Goal: Information Seeking & Learning: Learn about a topic

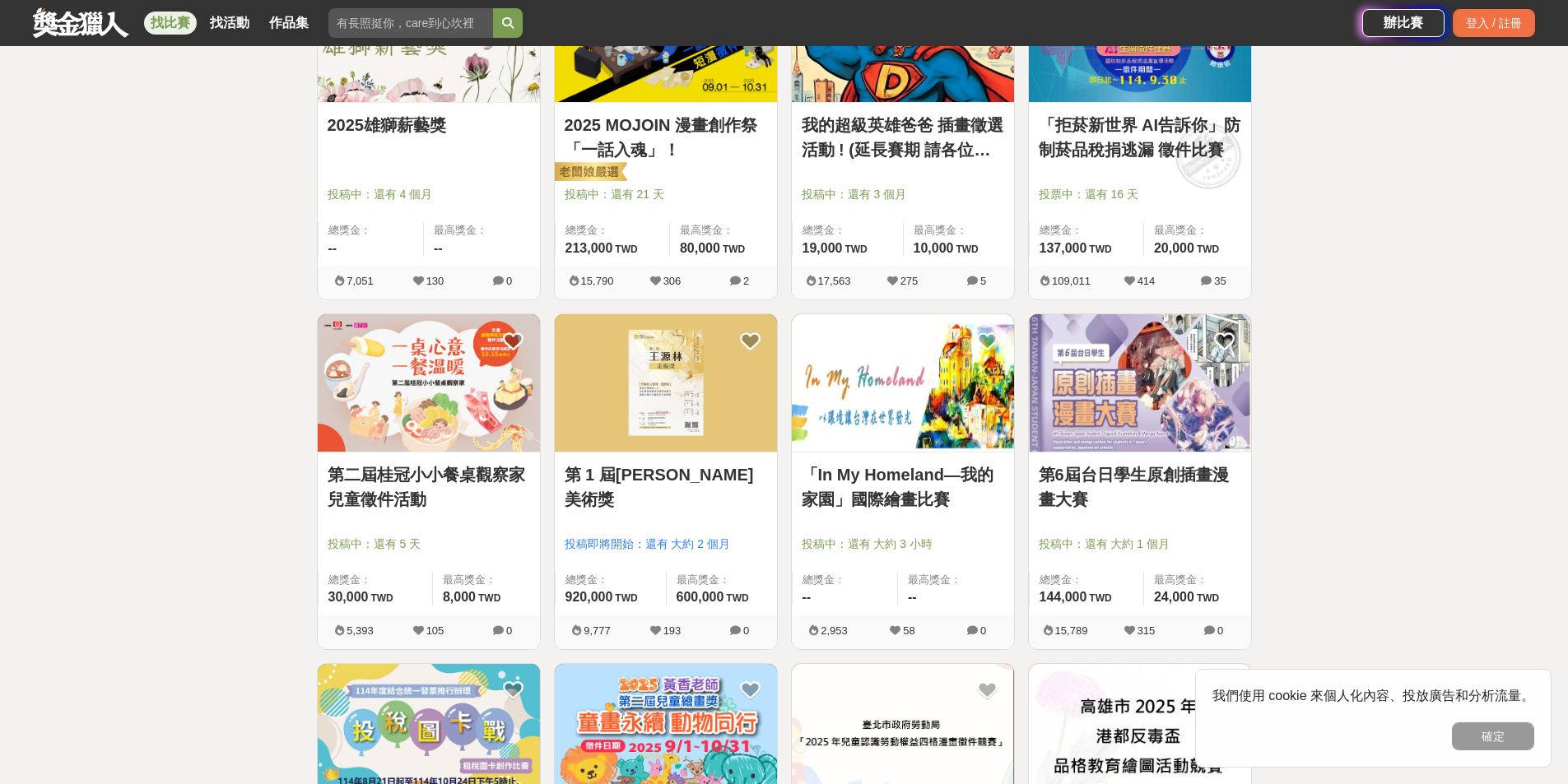
scroll to position [822, 0]
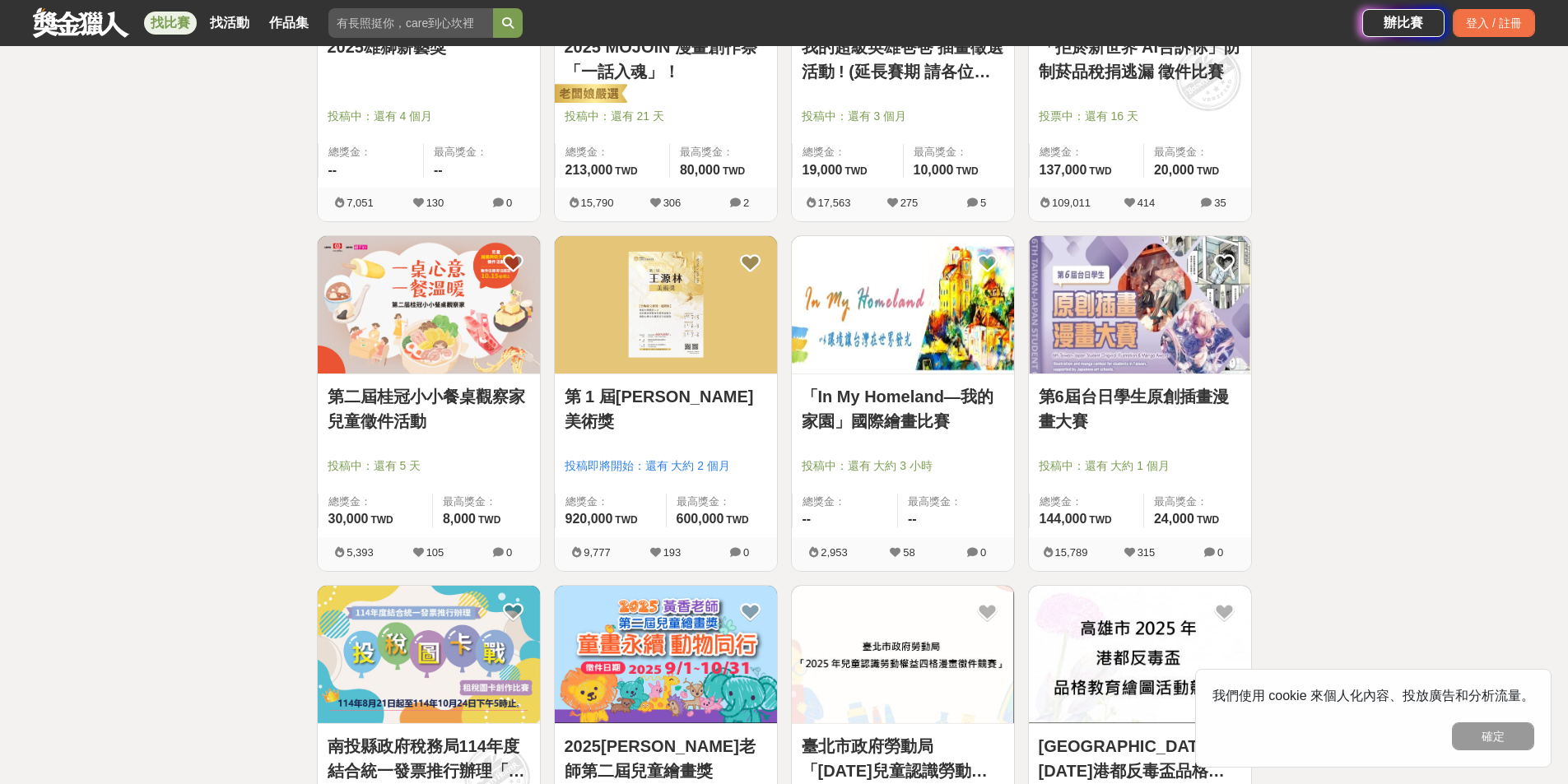
click at [1111, 320] on img at bounding box center [1140, 304] width 222 height 137
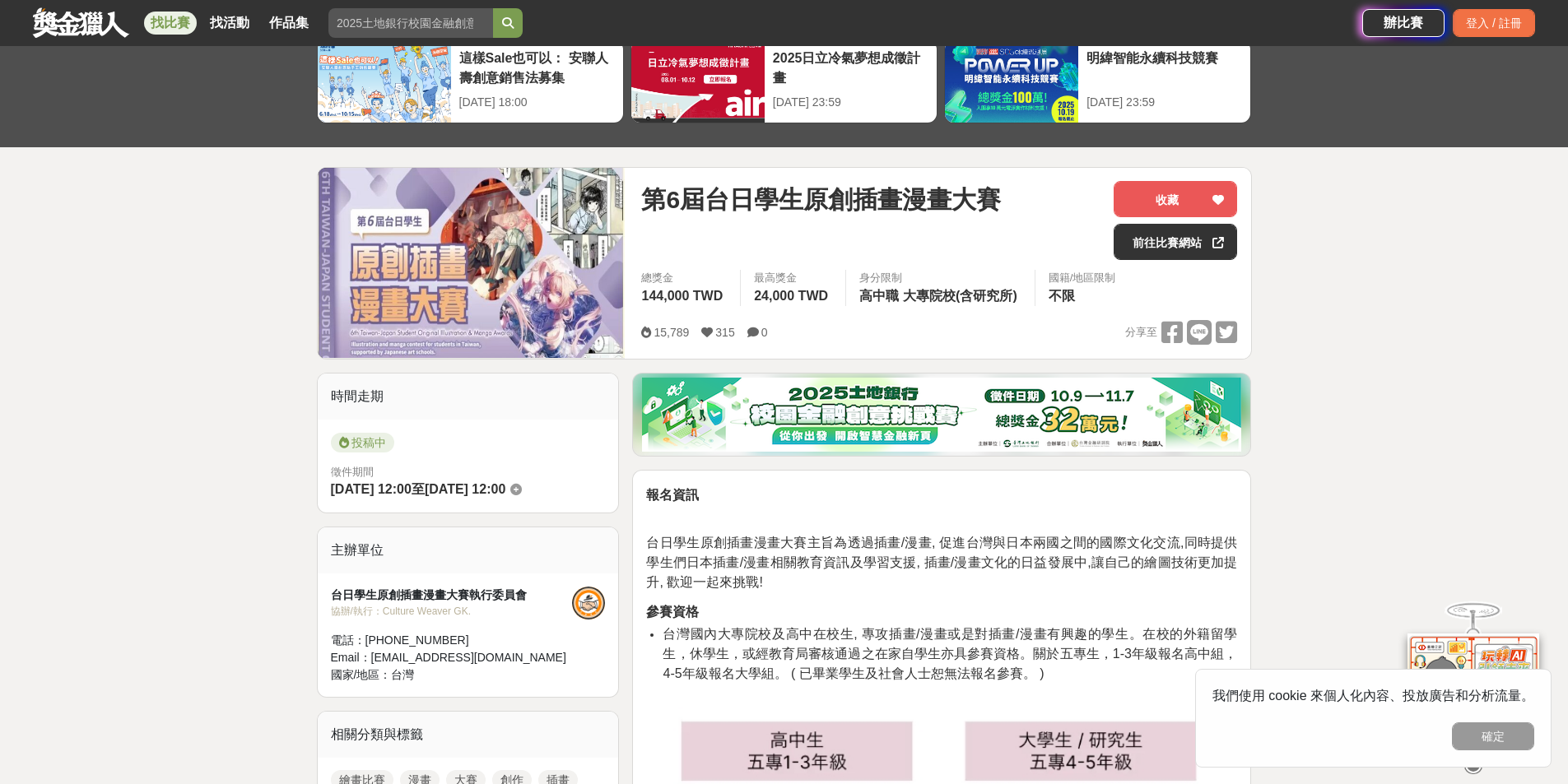
scroll to position [82, 0]
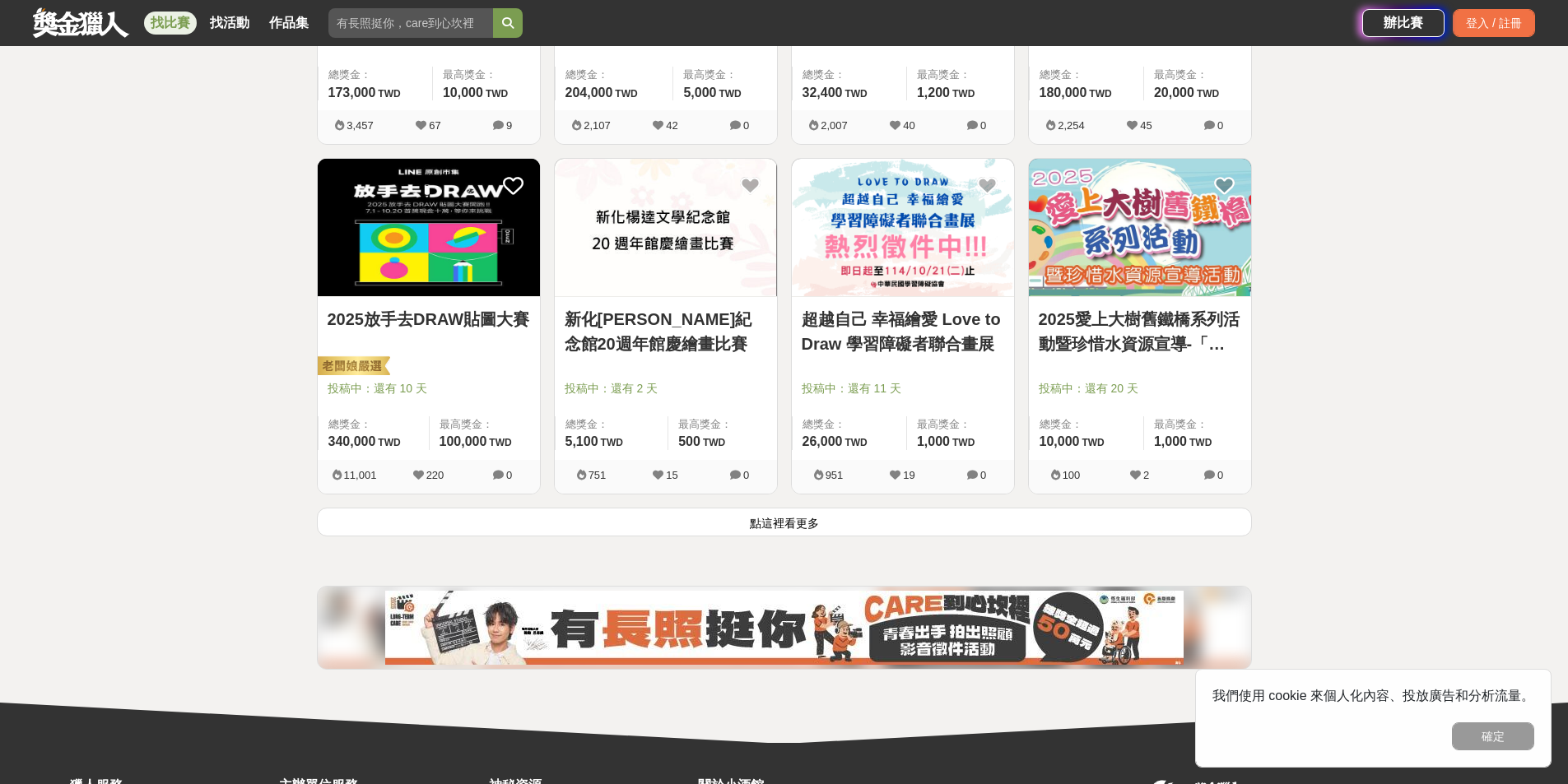
scroll to position [2136, 0]
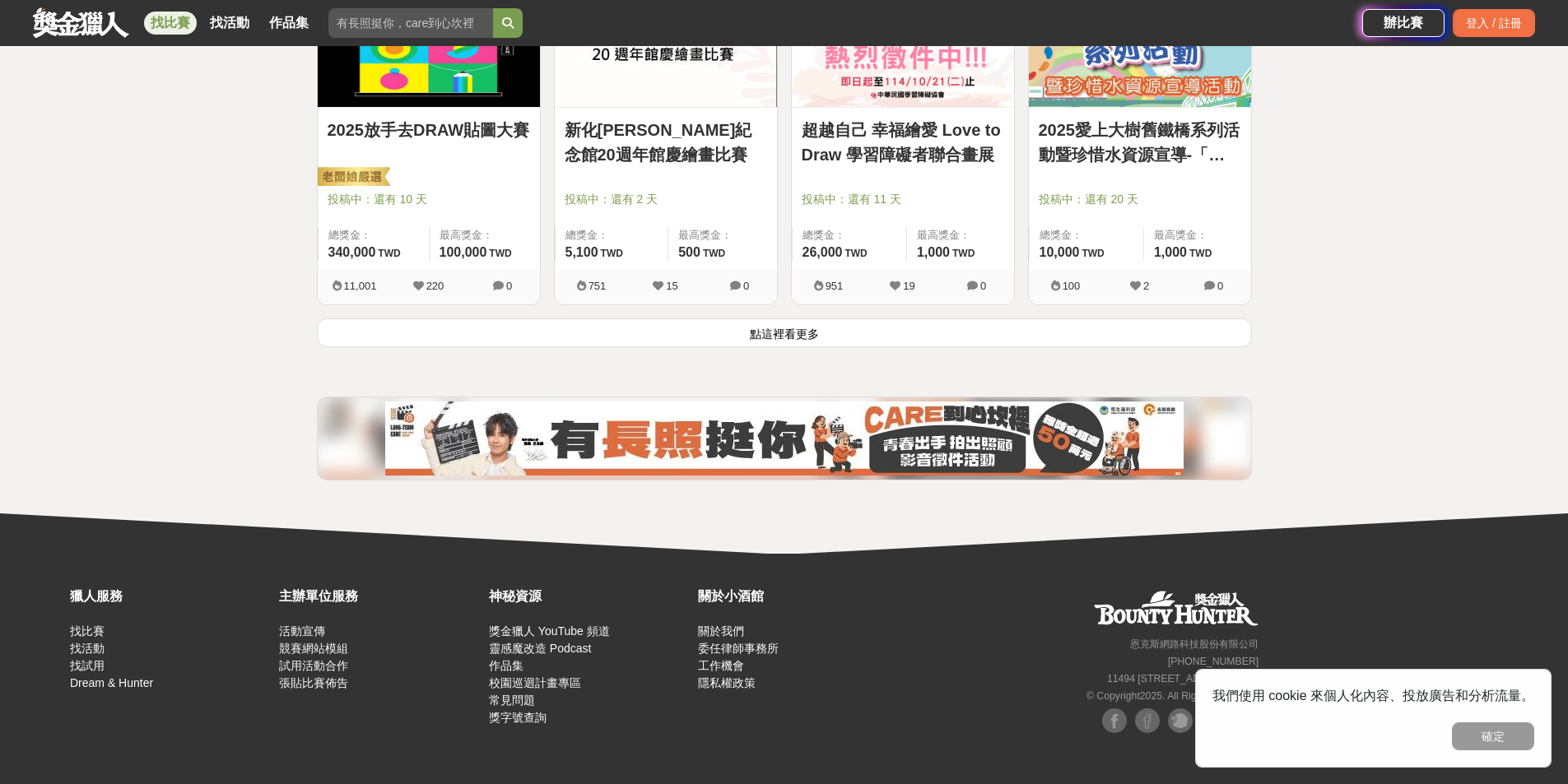
click at [716, 337] on button "點這裡看更多" at bounding box center [784, 333] width 935 height 29
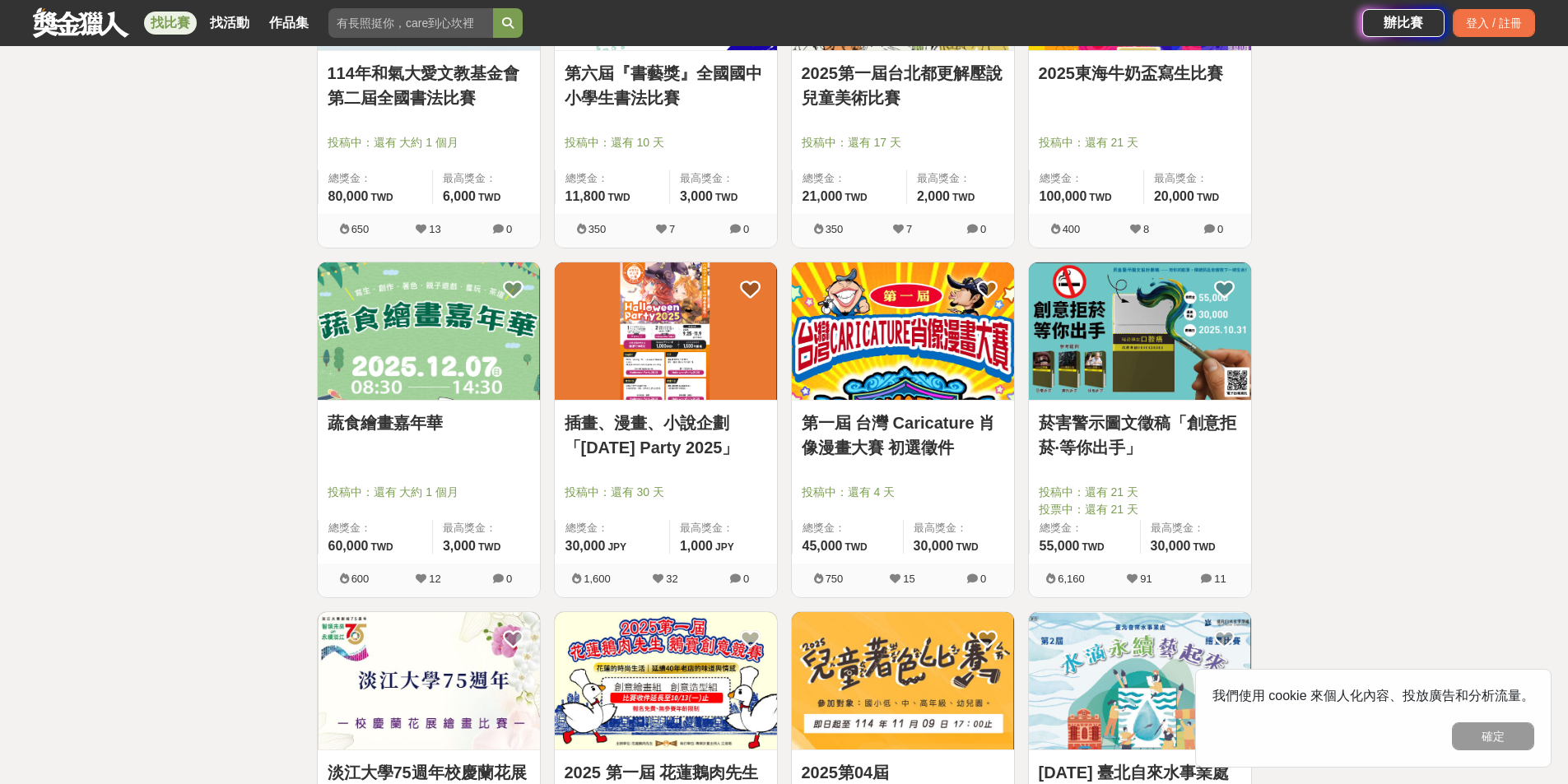
scroll to position [2548, 0]
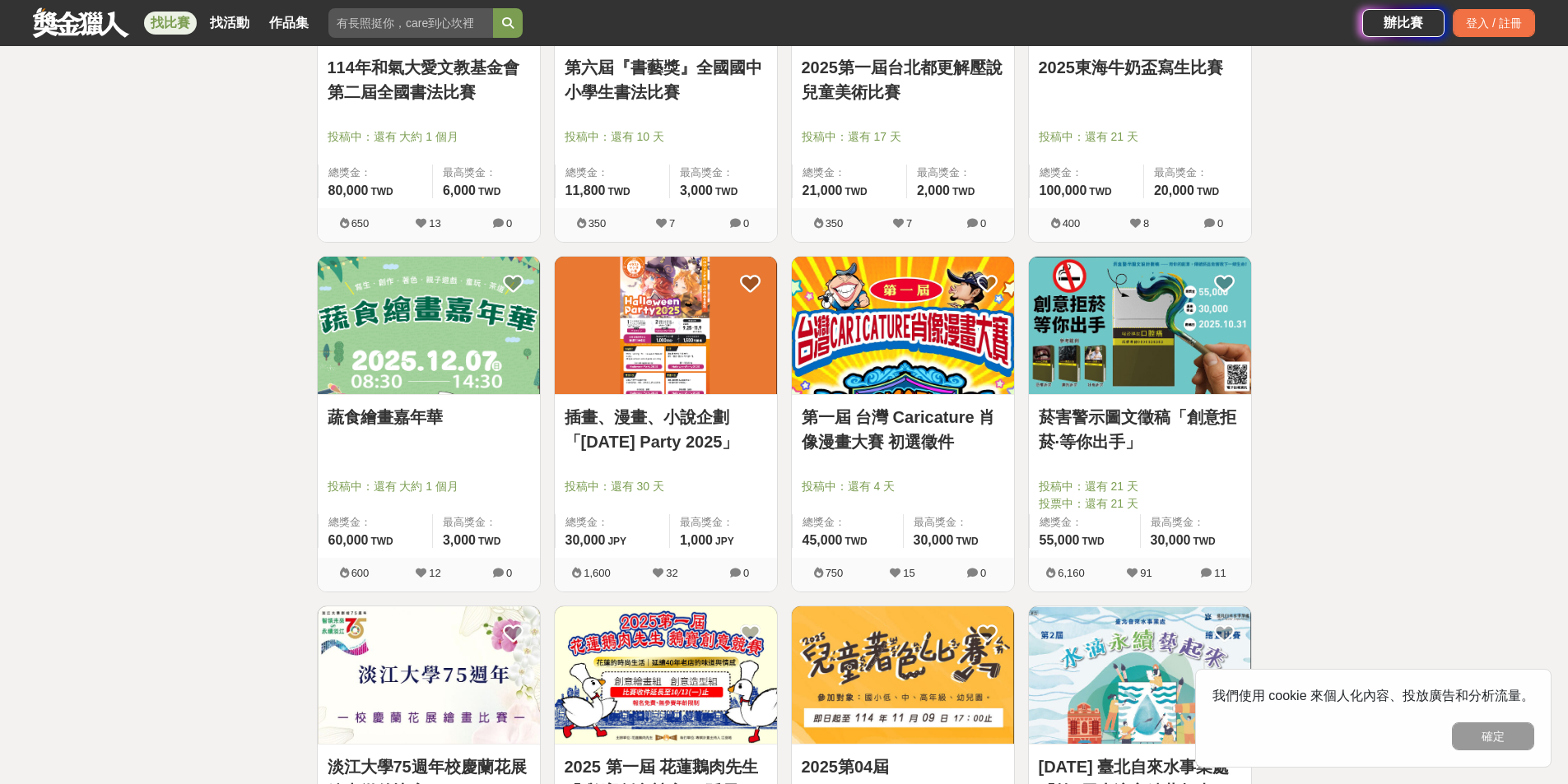
click at [378, 320] on img at bounding box center [429, 325] width 222 height 137
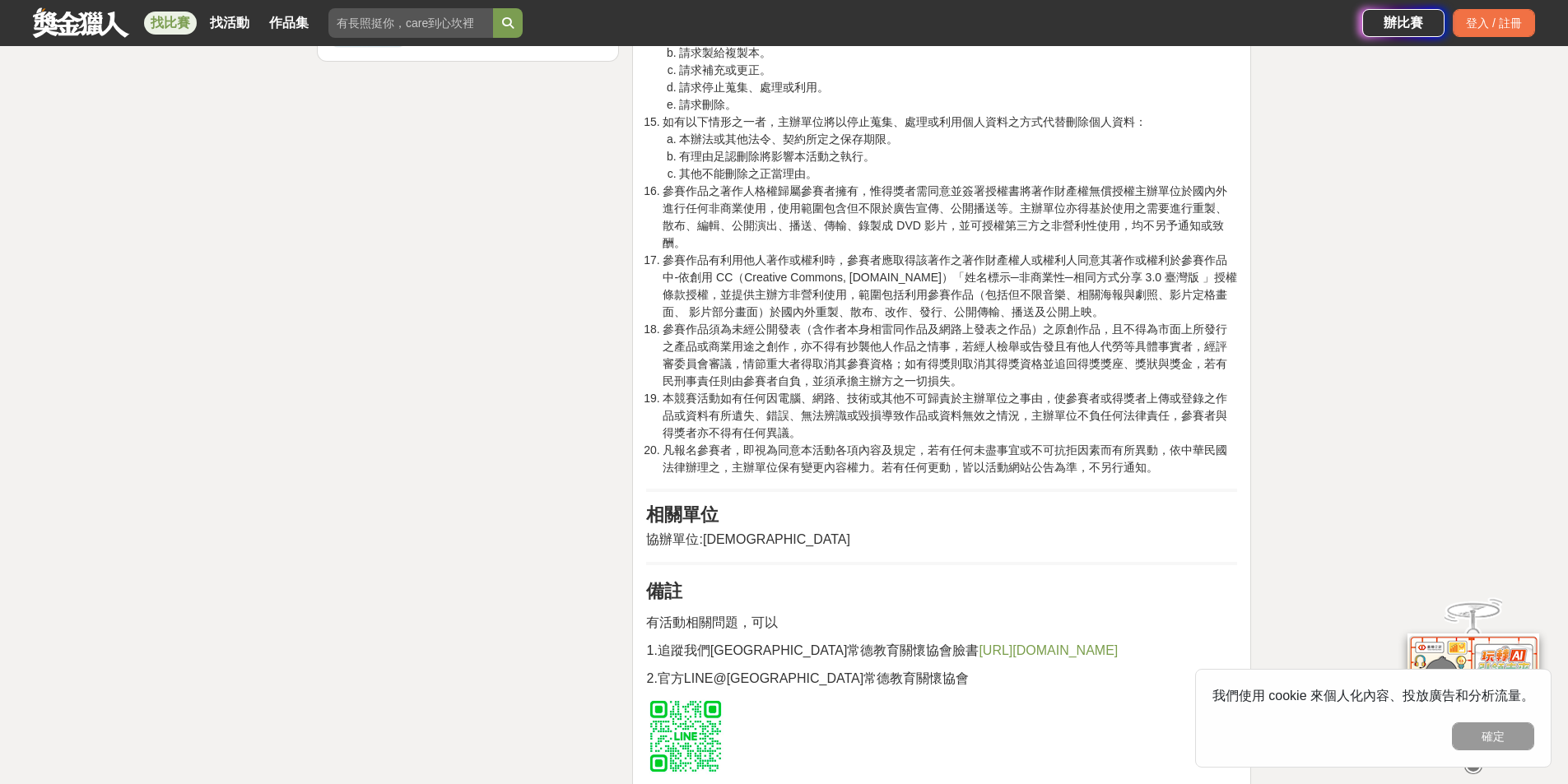
scroll to position [3042, 0]
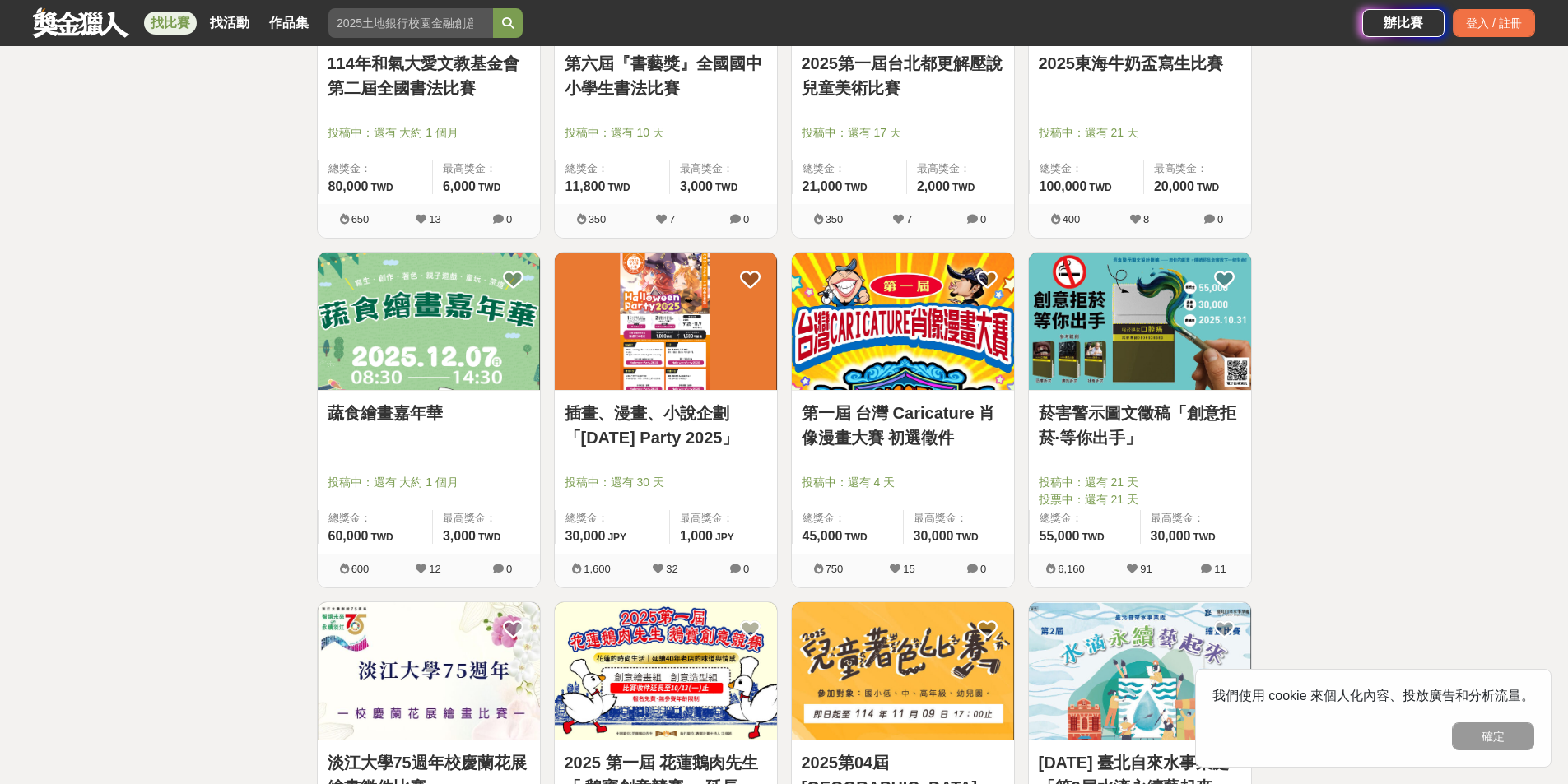
scroll to position [2548, 0]
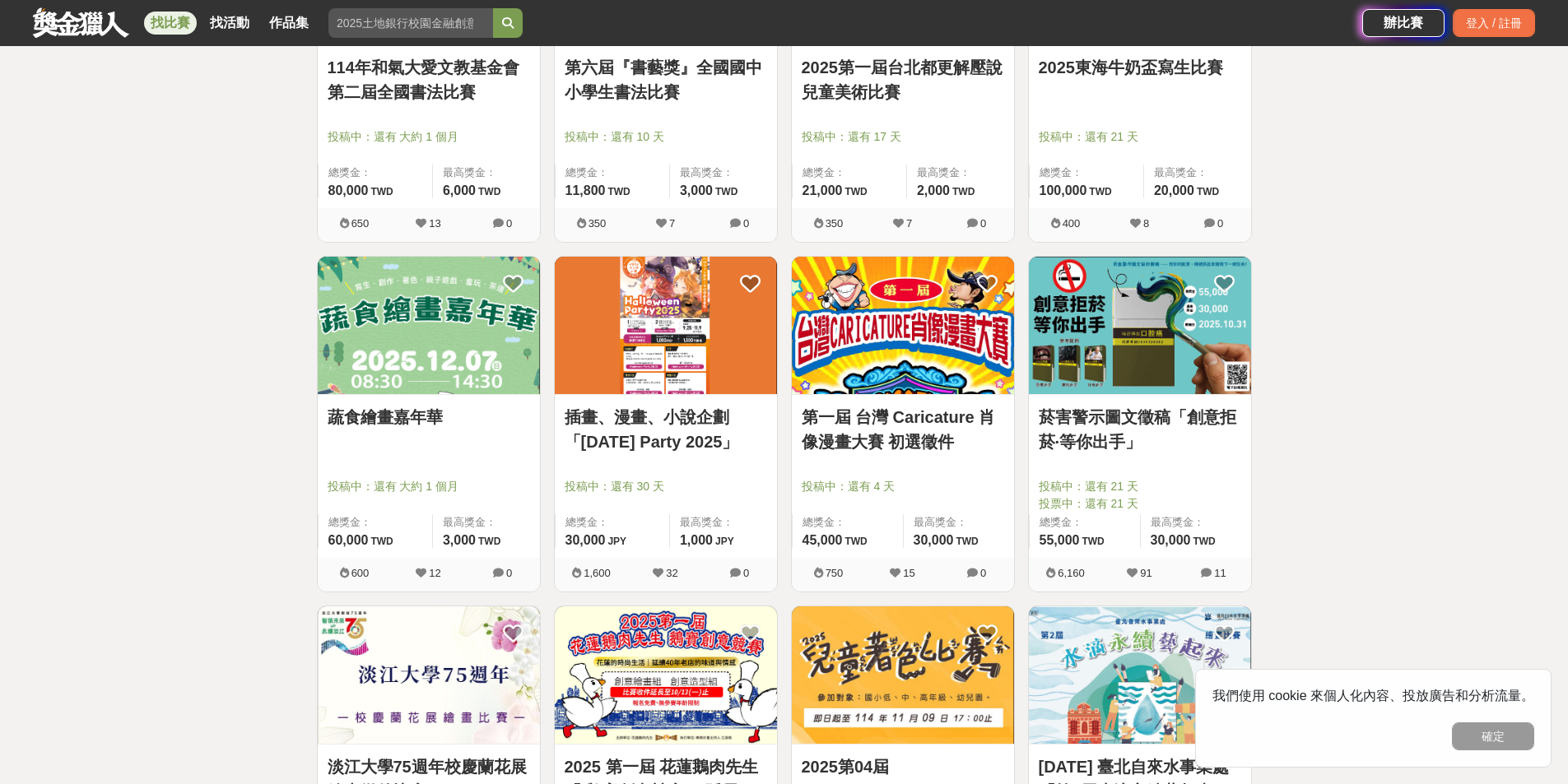
click at [617, 321] on img at bounding box center [665, 325] width 222 height 137
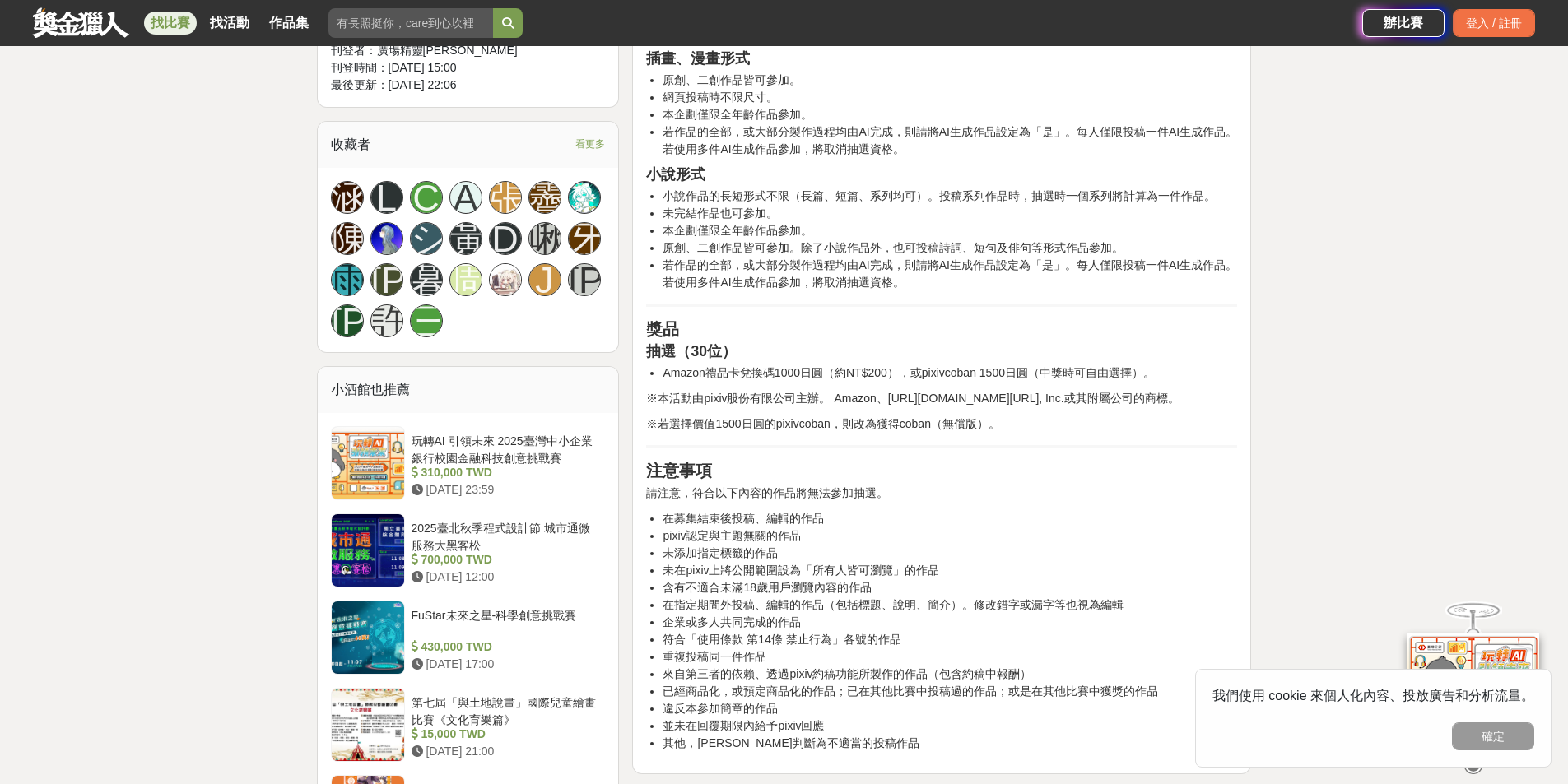
scroll to position [1234, 0]
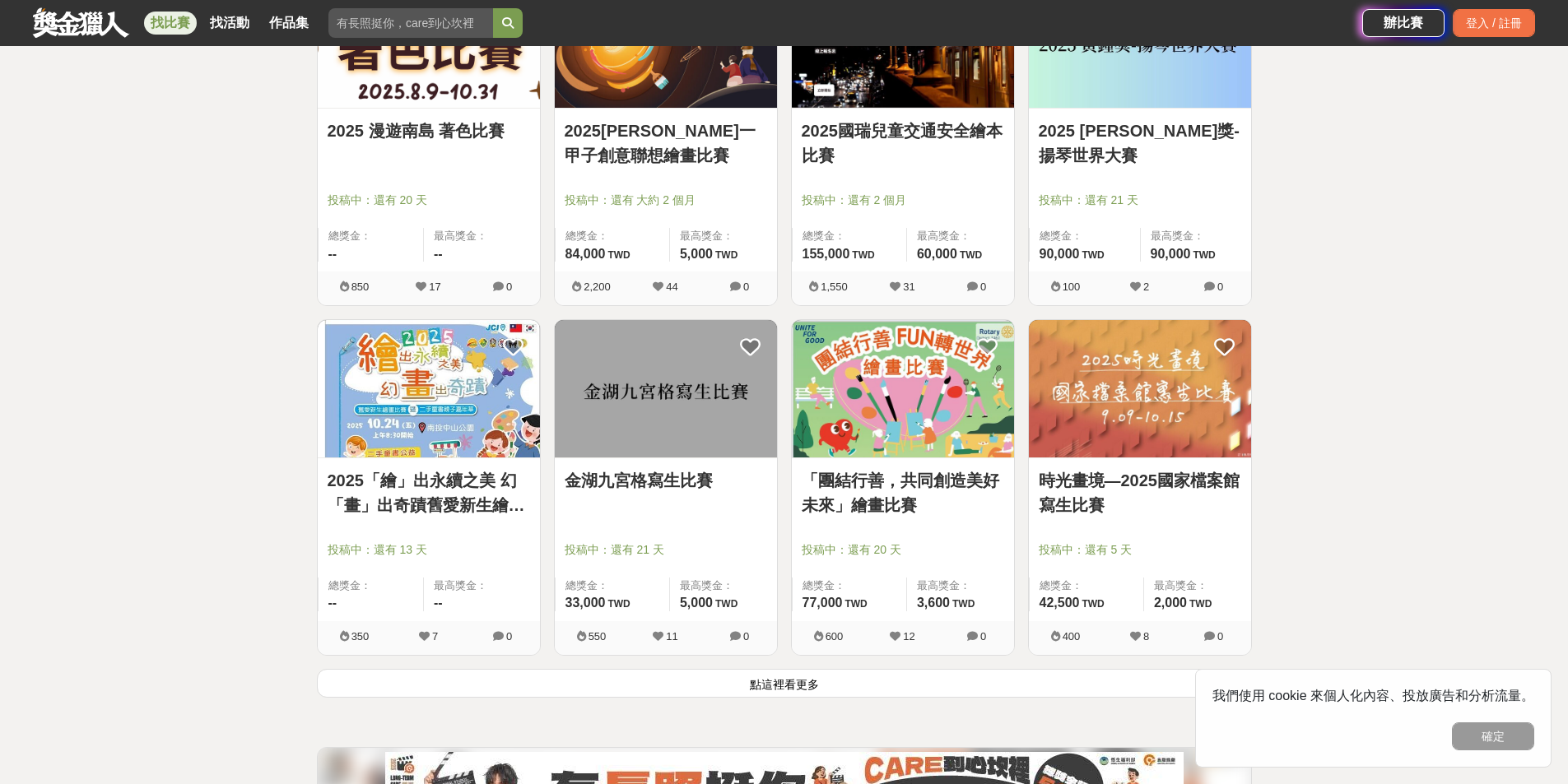
scroll to position [4110, 0]
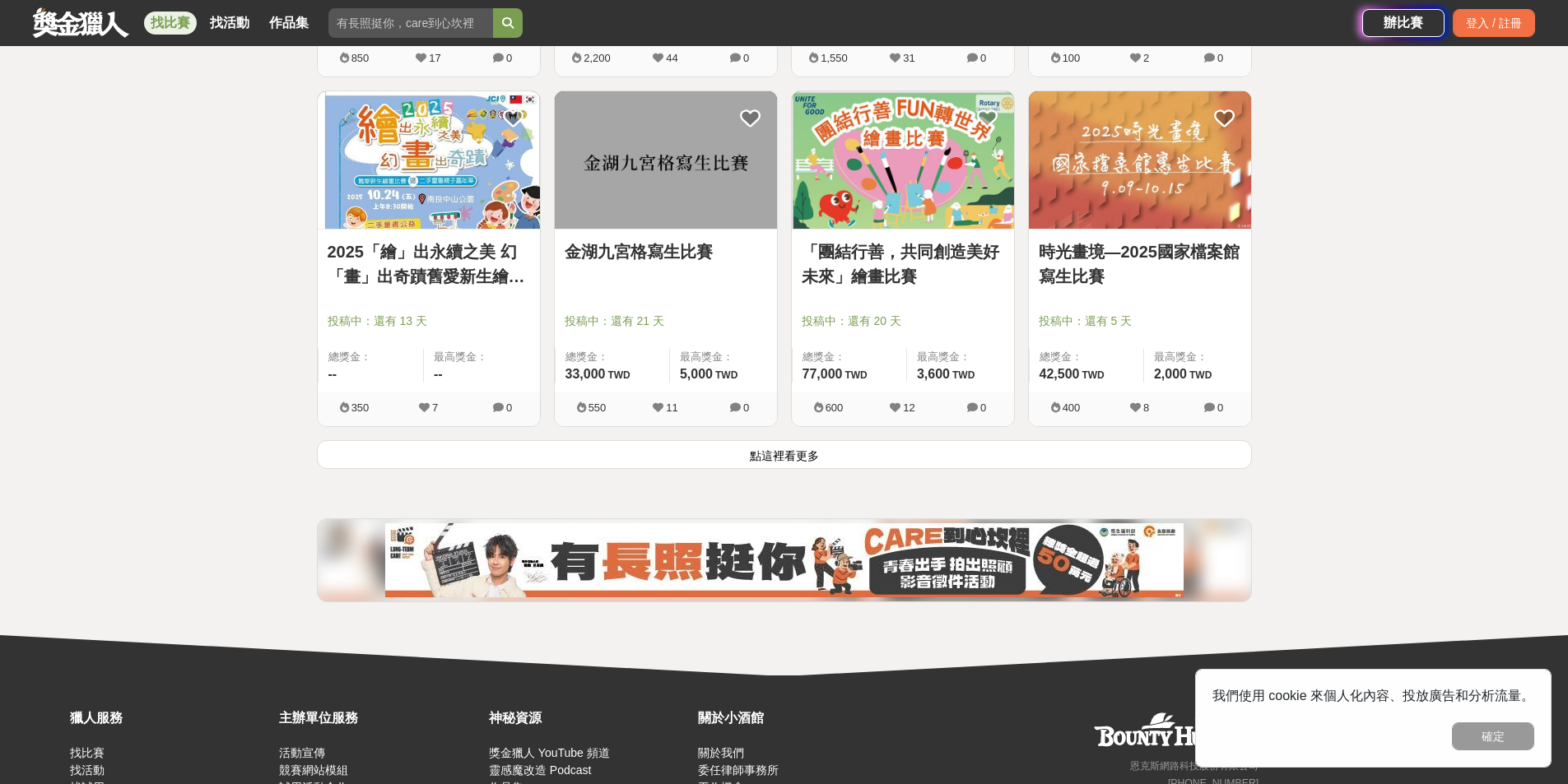
click at [522, 455] on button "點這裡看更多" at bounding box center [784, 454] width 935 height 29
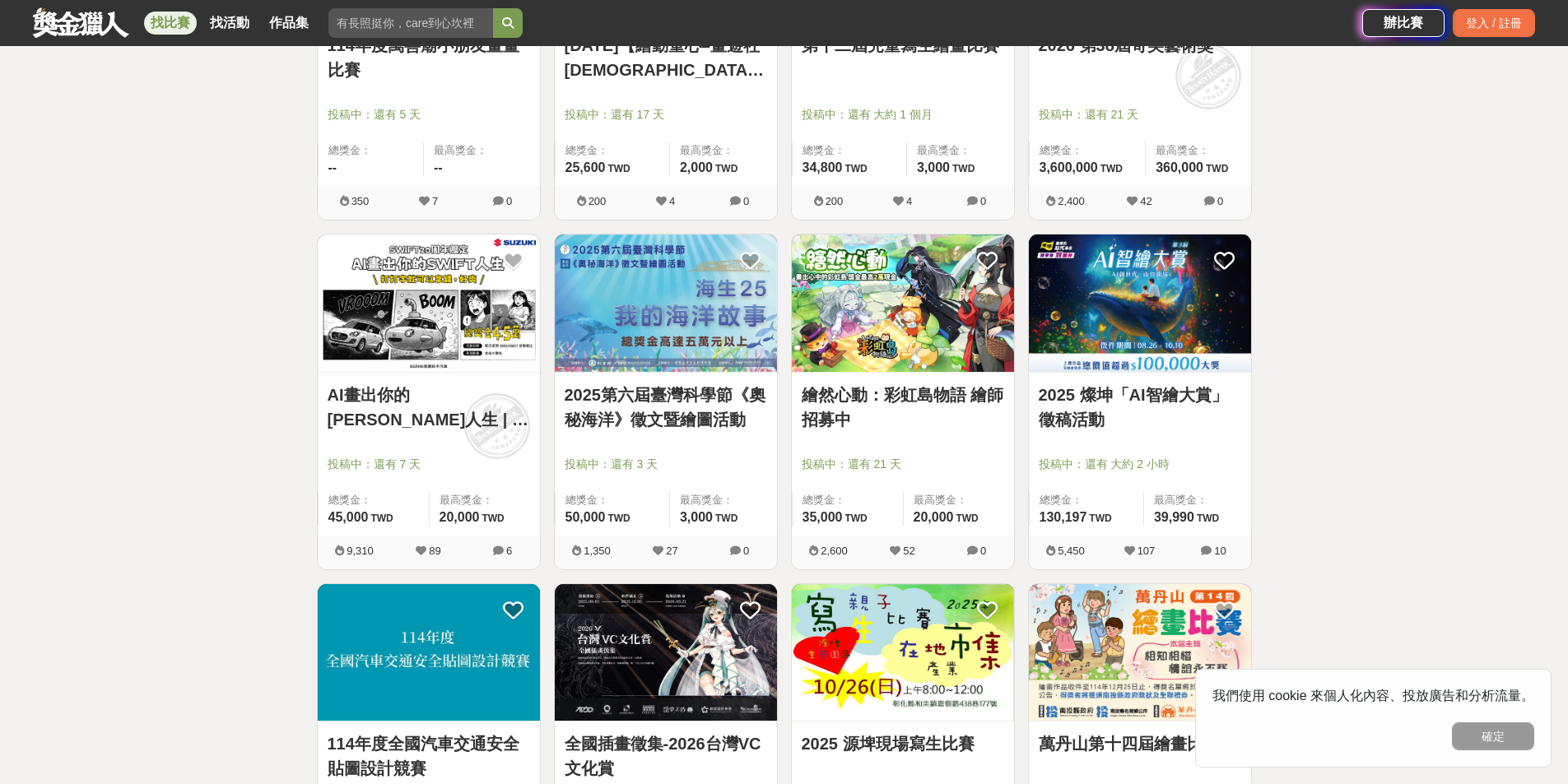
scroll to position [4932, 0]
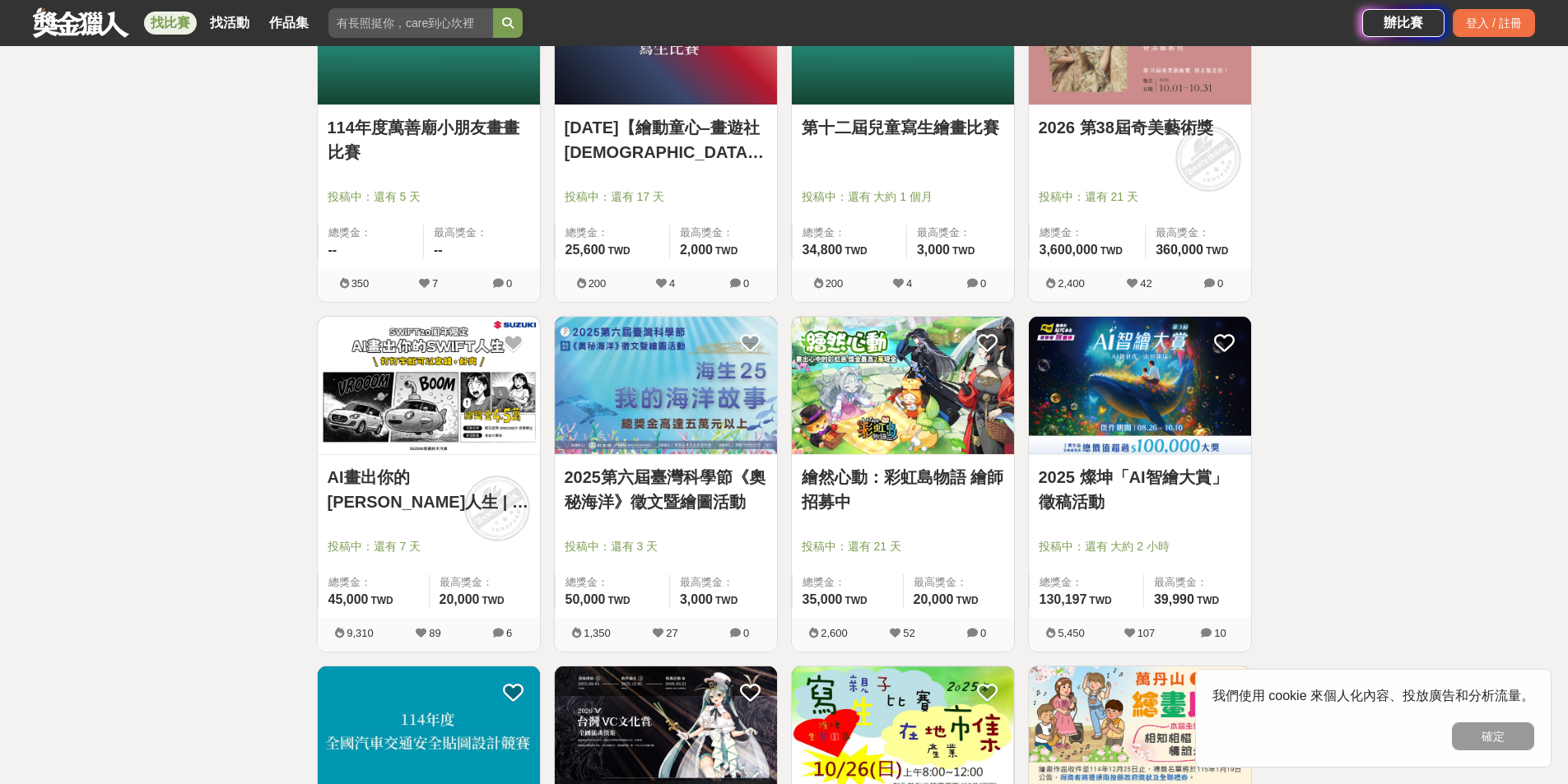
click at [890, 383] on img at bounding box center [903, 385] width 222 height 137
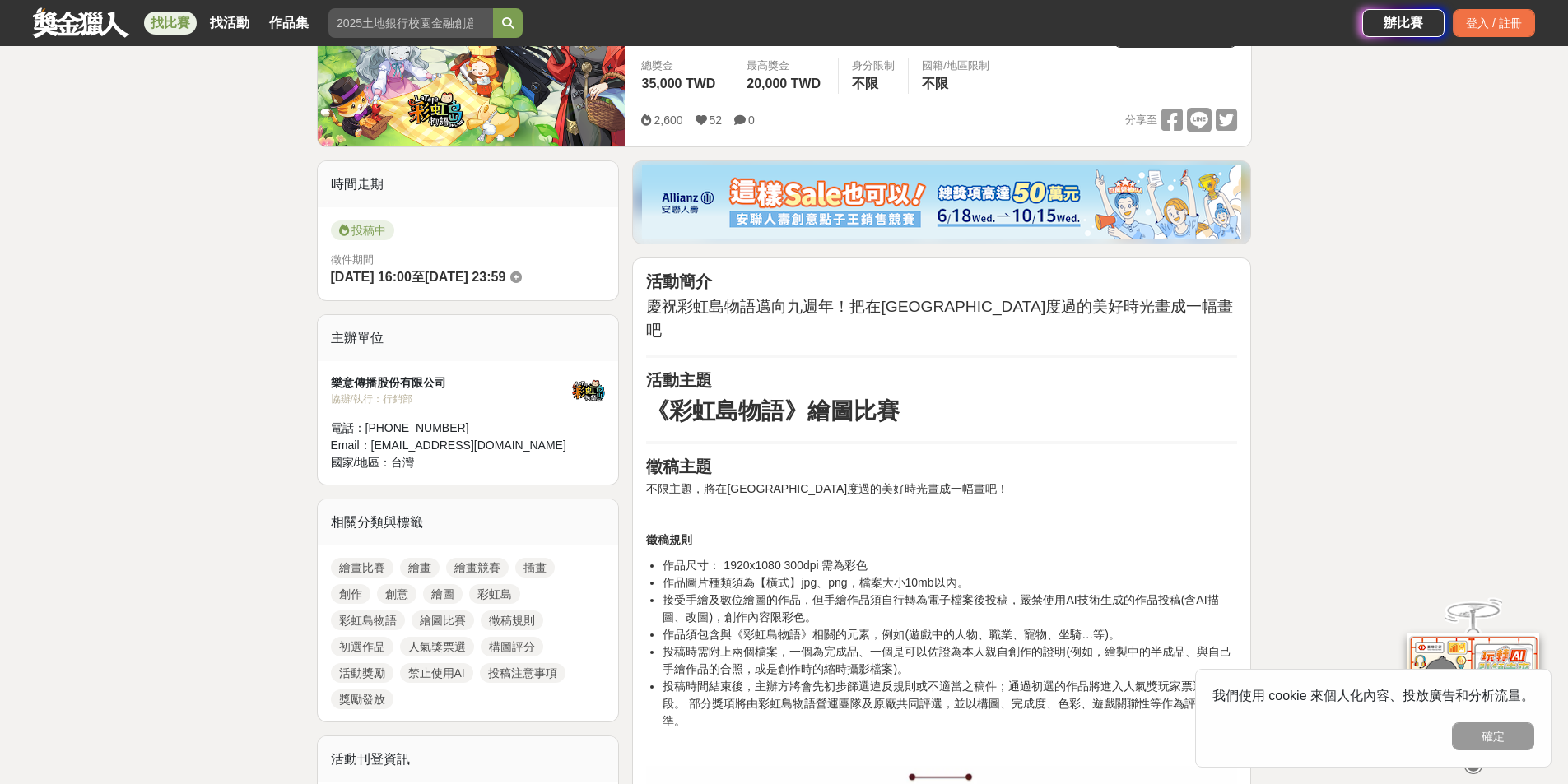
scroll to position [329, 0]
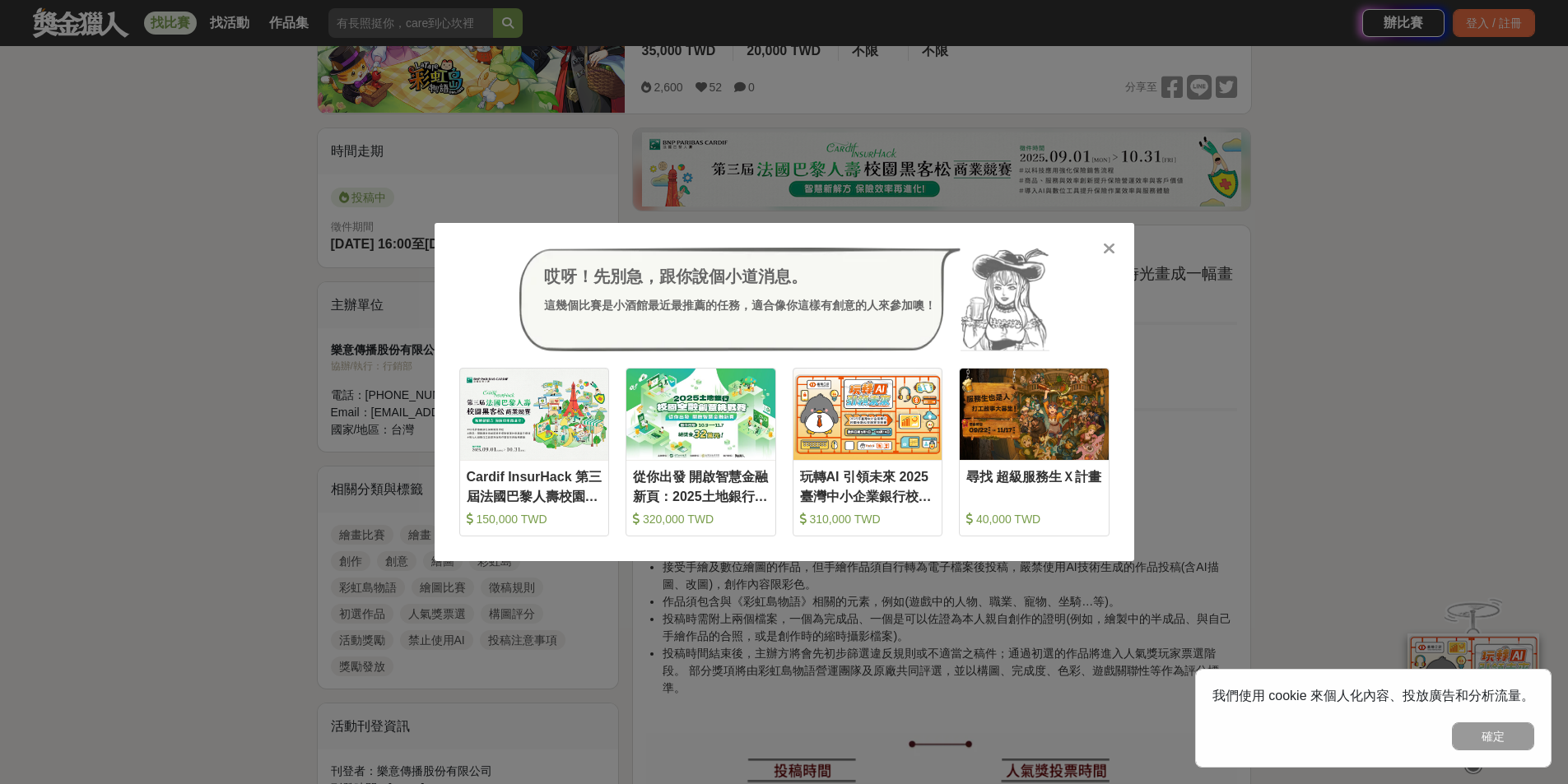
click at [1099, 239] on div "哎呀！先別急，跟你說個小道消息。 這幾個比賽是小酒館最近最推薦的任務，適合像你這樣有創意的人來參加噢！ 收藏 Cardif InsurHack 第三屆法國巴黎…" at bounding box center [784, 392] width 700 height 338
click at [1101, 243] on div at bounding box center [1108, 247] width 17 height 17
